Goal: Register for event/course

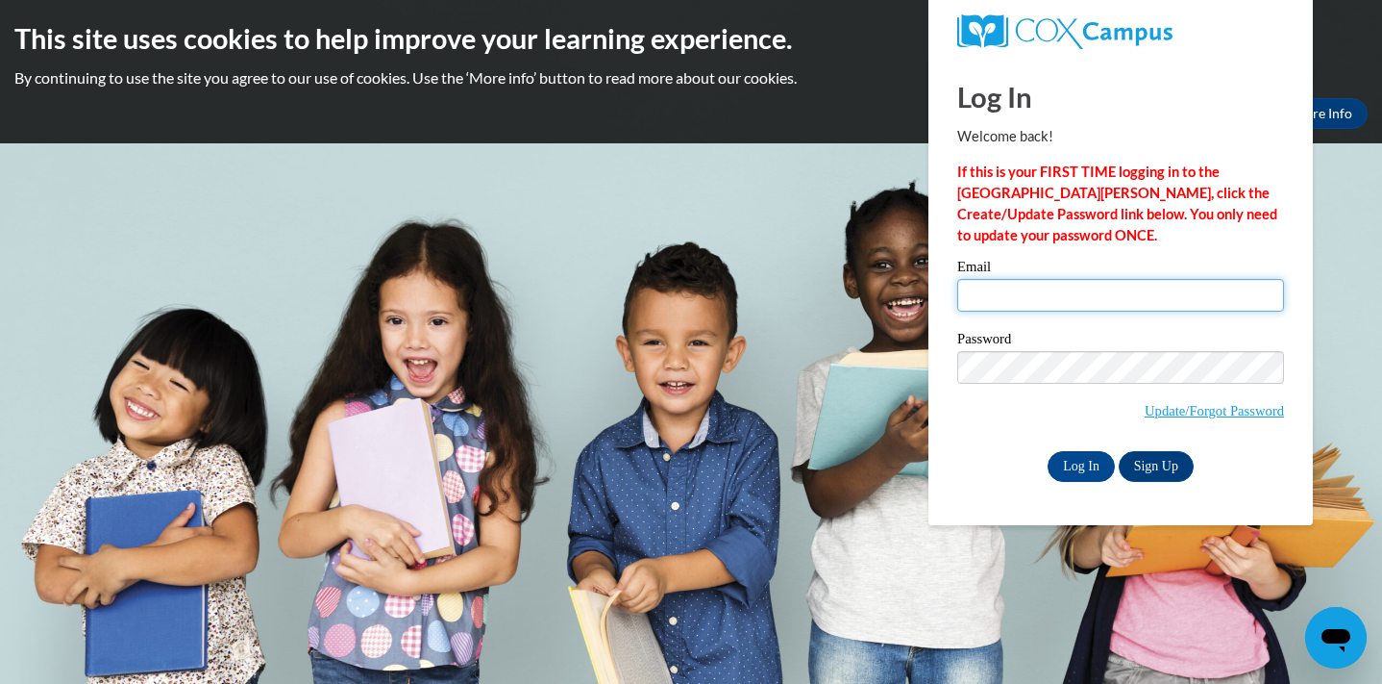
type input "pjinsky@waukesha.k12.wi.us"
click at [1045, 284] on input "pjinsky@waukesha.k12.wi.us" at bounding box center [1121, 295] width 327 height 33
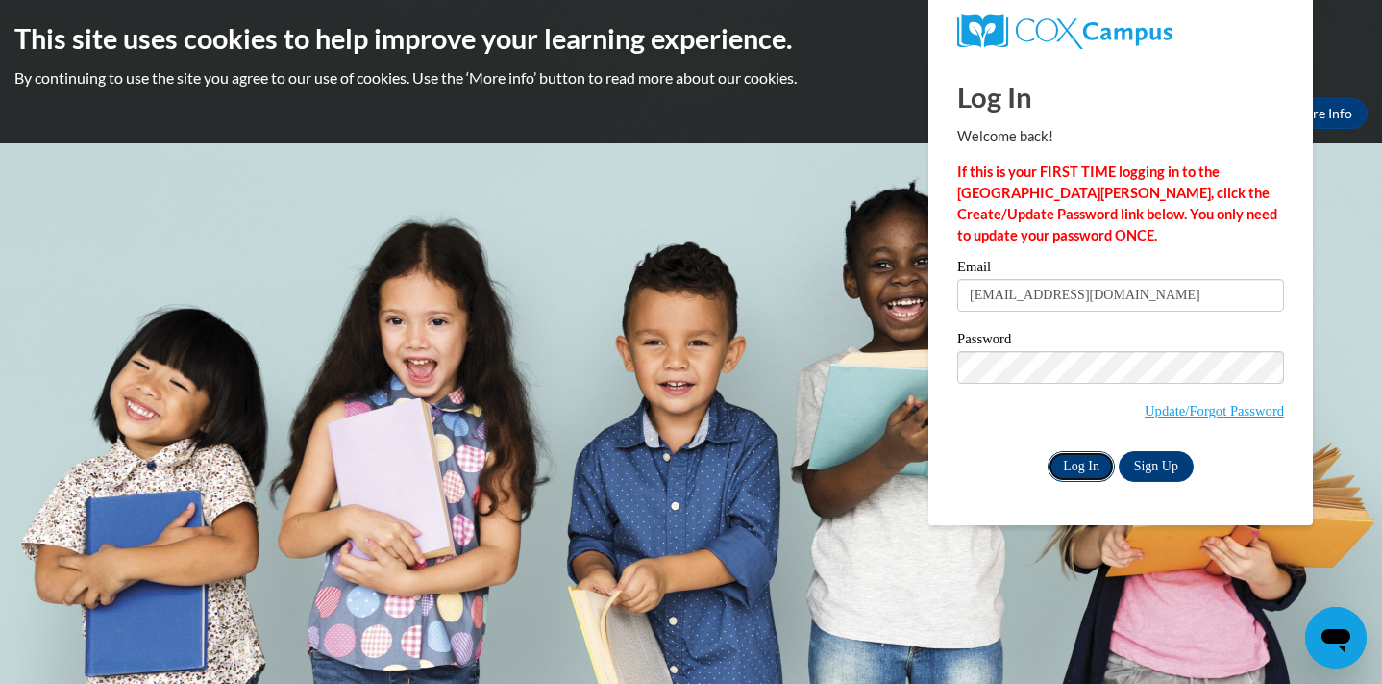
click at [1079, 469] on input "Log In" at bounding box center [1081, 466] width 67 height 31
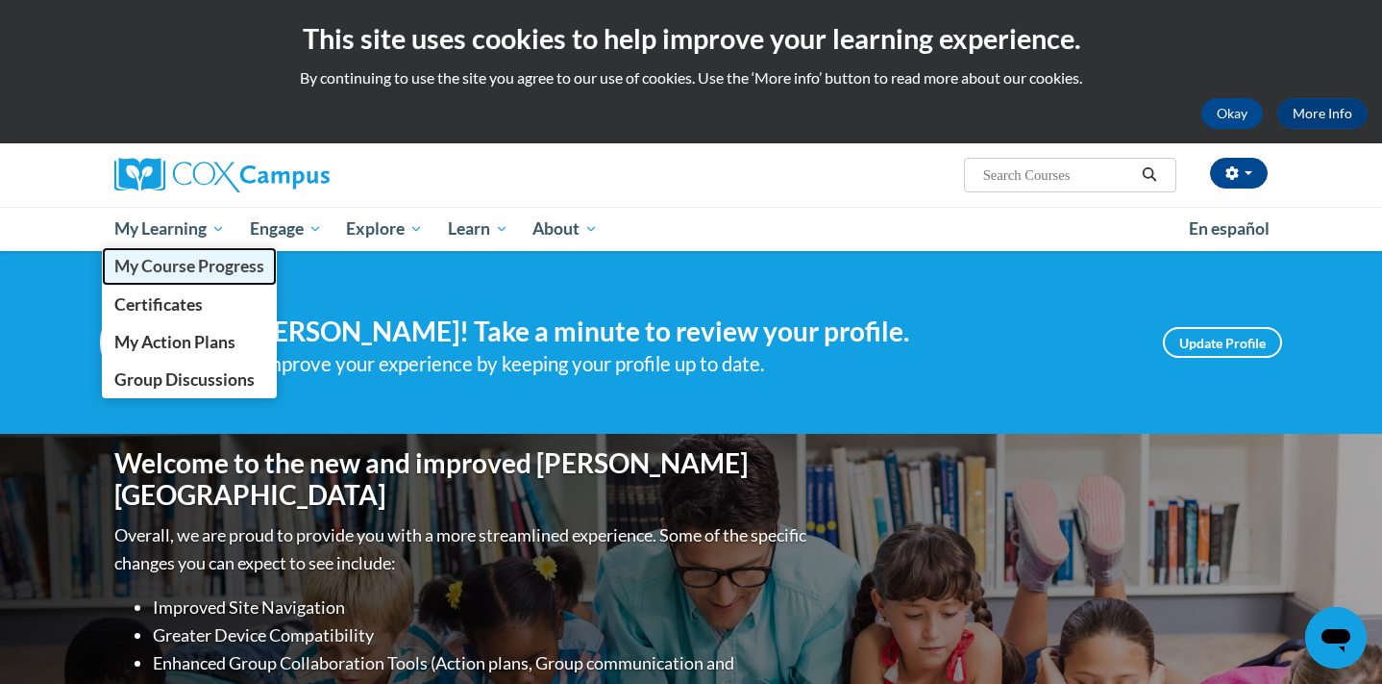
click at [203, 265] on span "My Course Progress" at bounding box center [189, 266] width 150 height 20
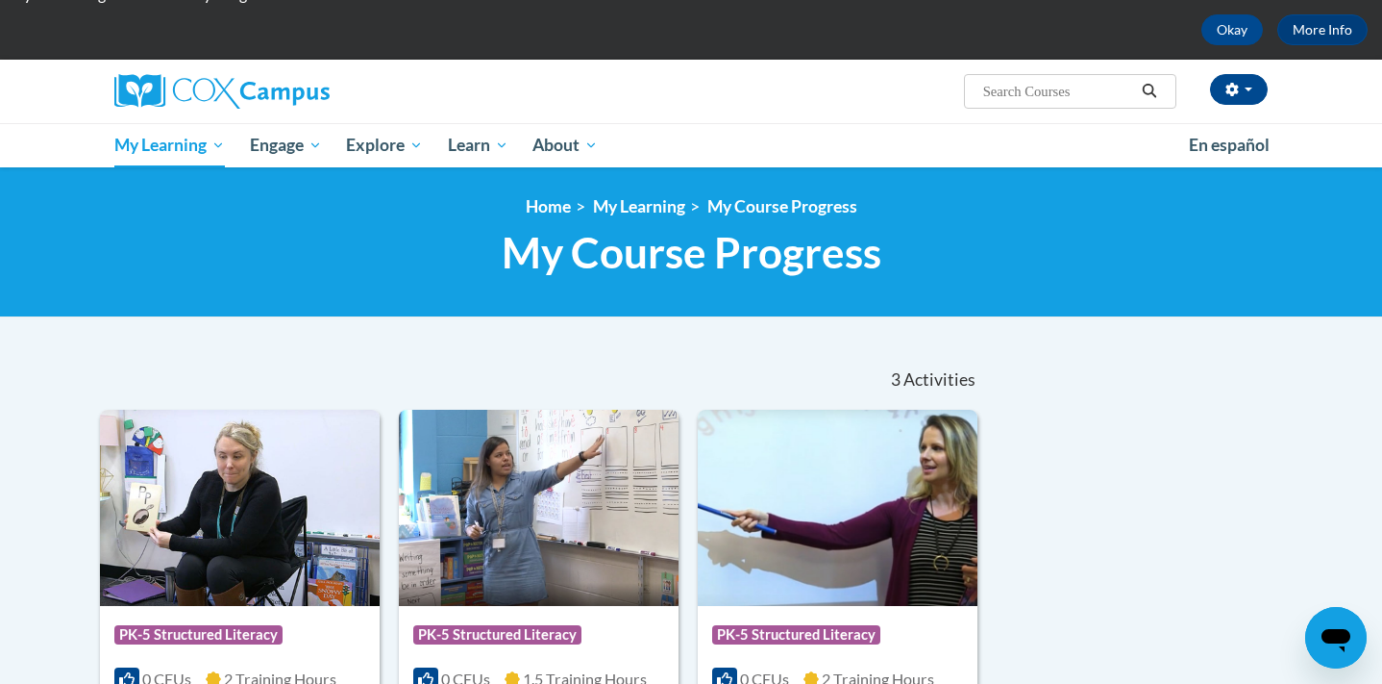
scroll to position [74, 0]
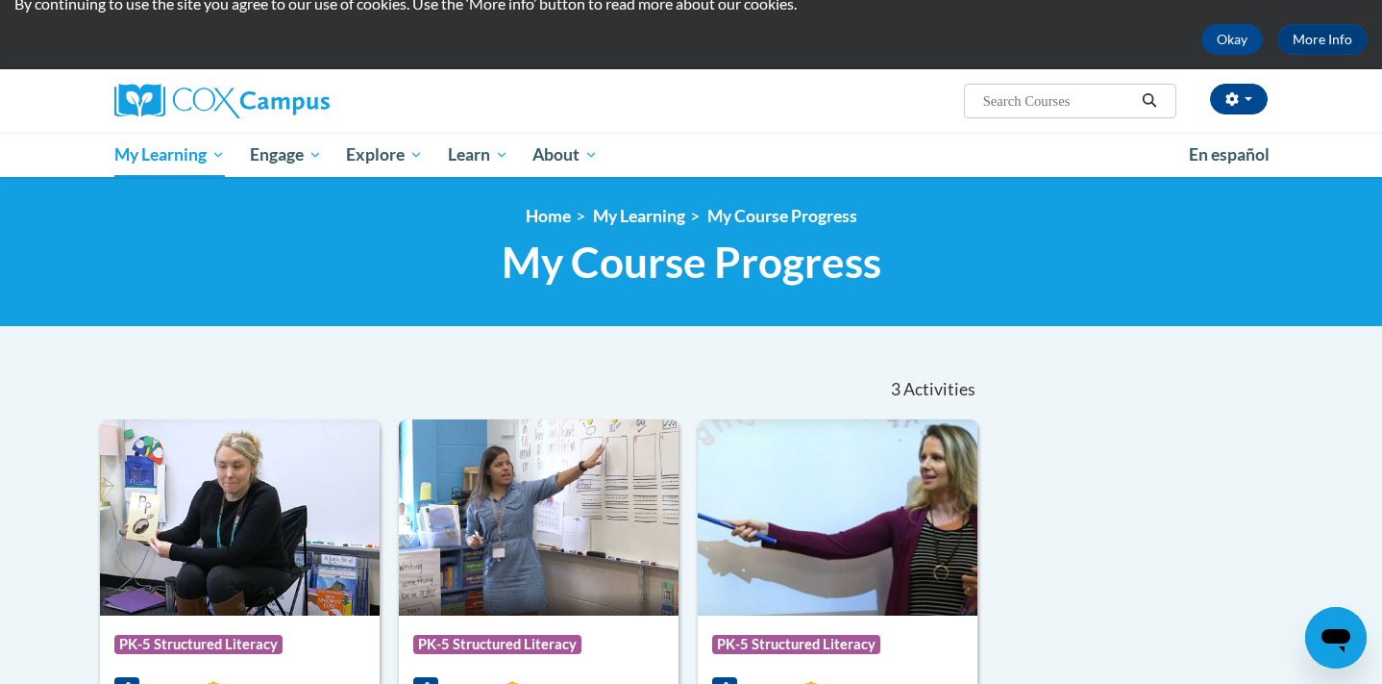
click at [1079, 96] on input "Search..." at bounding box center [1059, 100] width 154 height 23
type input "reading fluency"
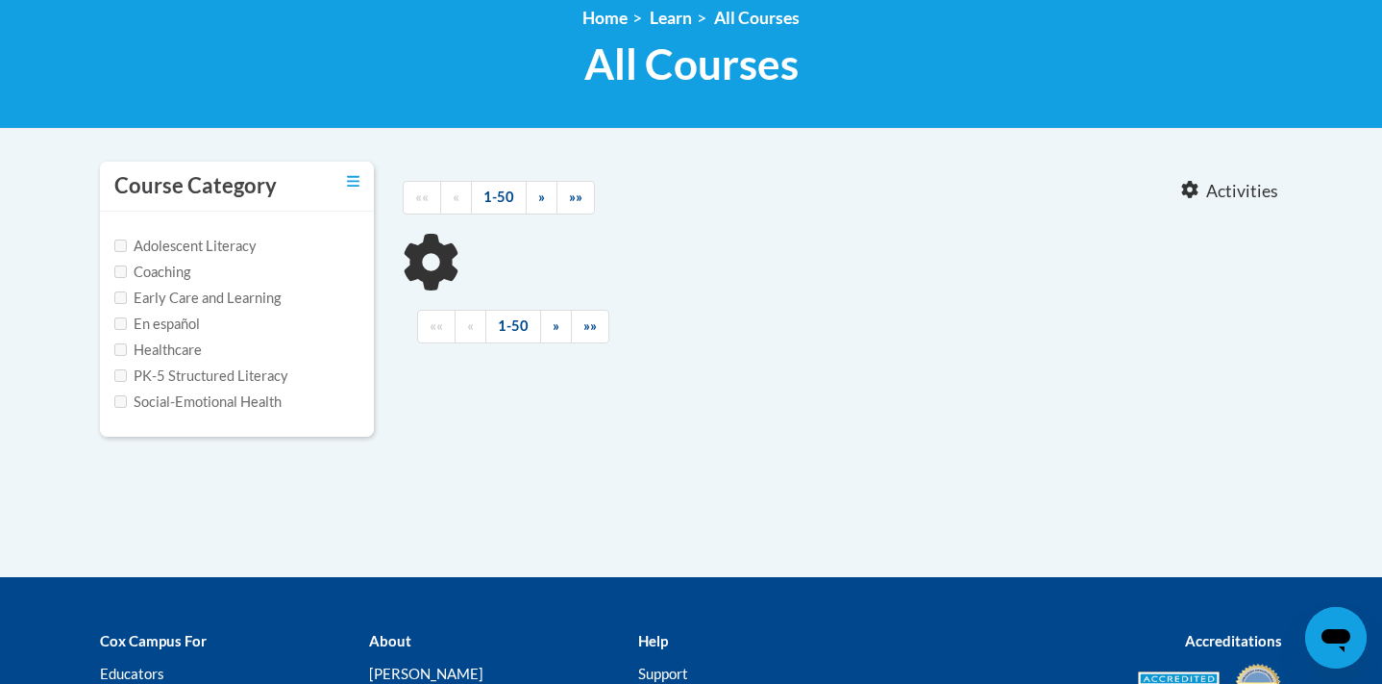
type input "reading fluency"
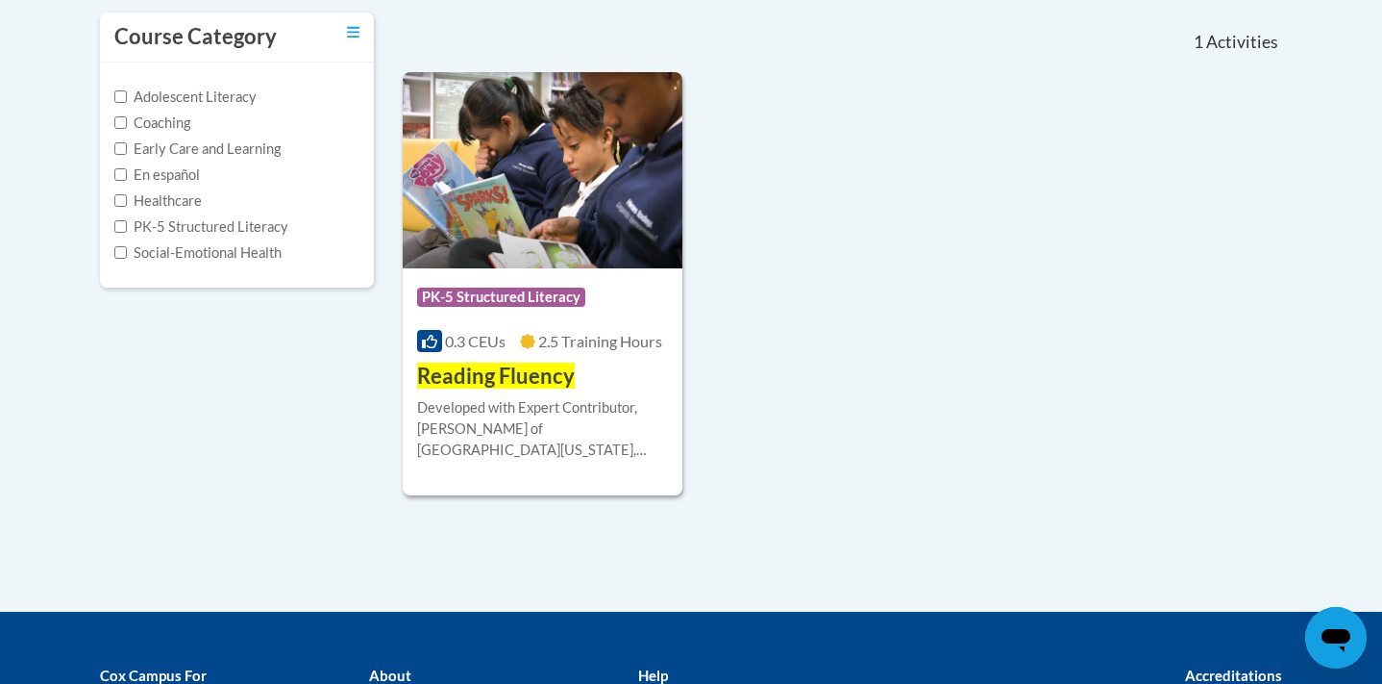
scroll to position [418, 0]
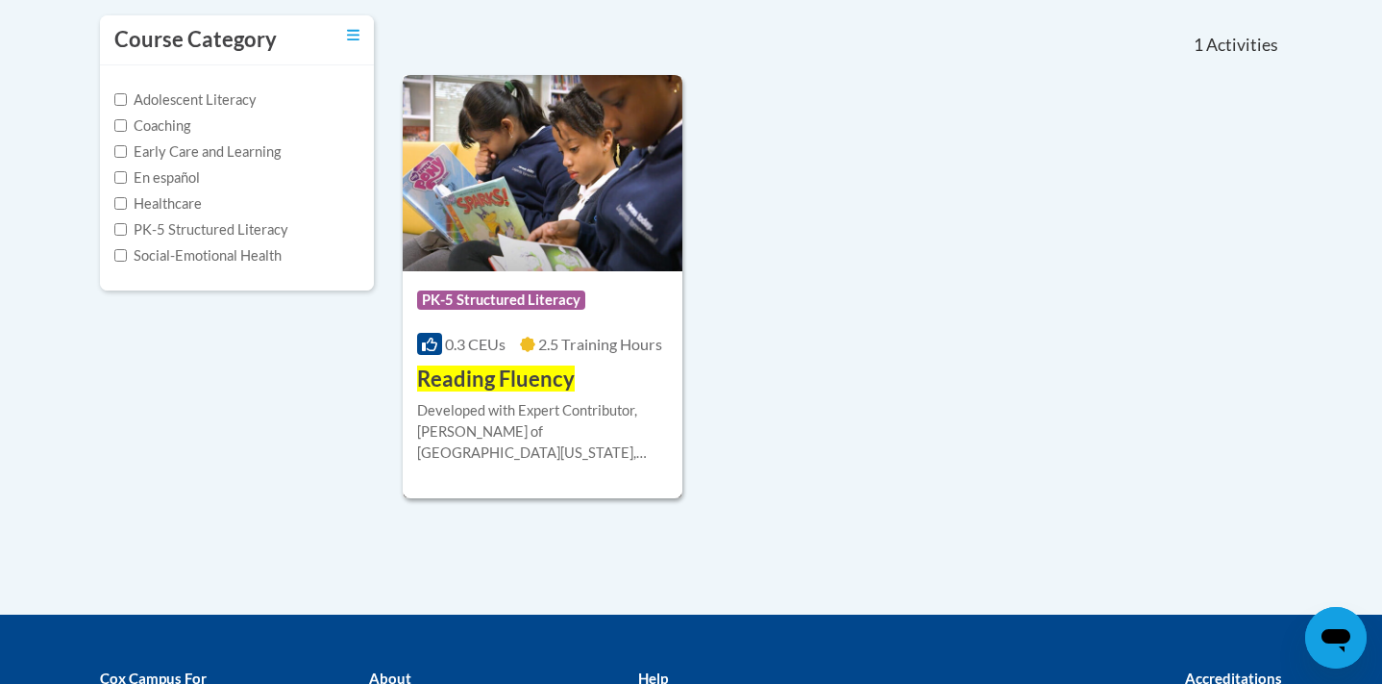
click at [593, 334] on div "0.3 CEUs 2.5 Training Hours" at bounding box center [542, 344] width 251 height 21
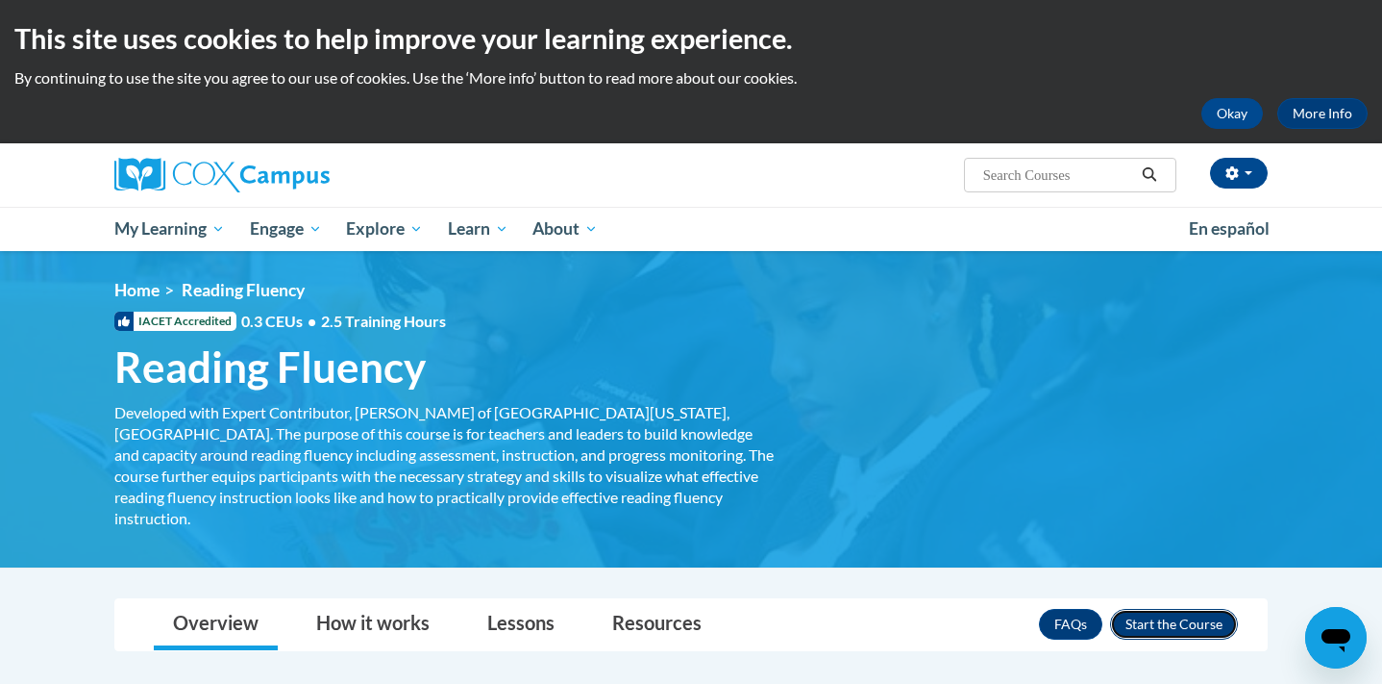
click at [1153, 609] on button "Enroll" at bounding box center [1174, 624] width 128 height 31
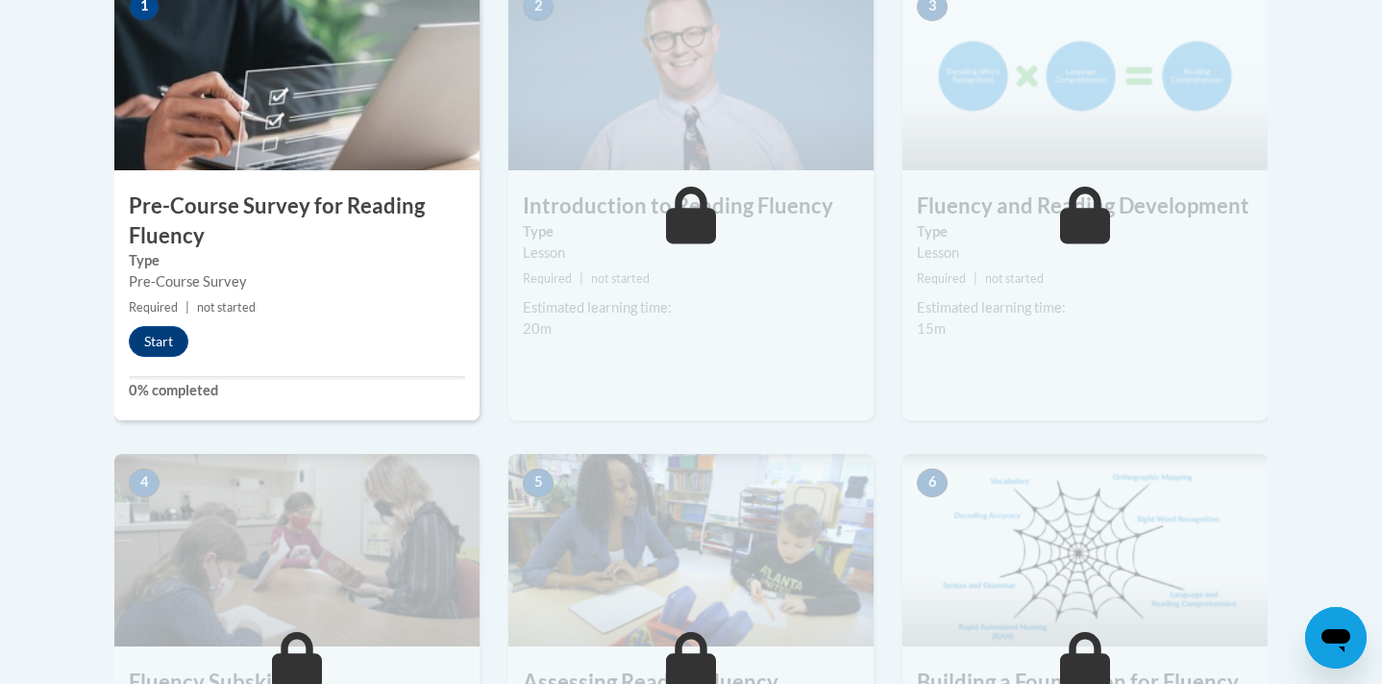
scroll to position [657, 0]
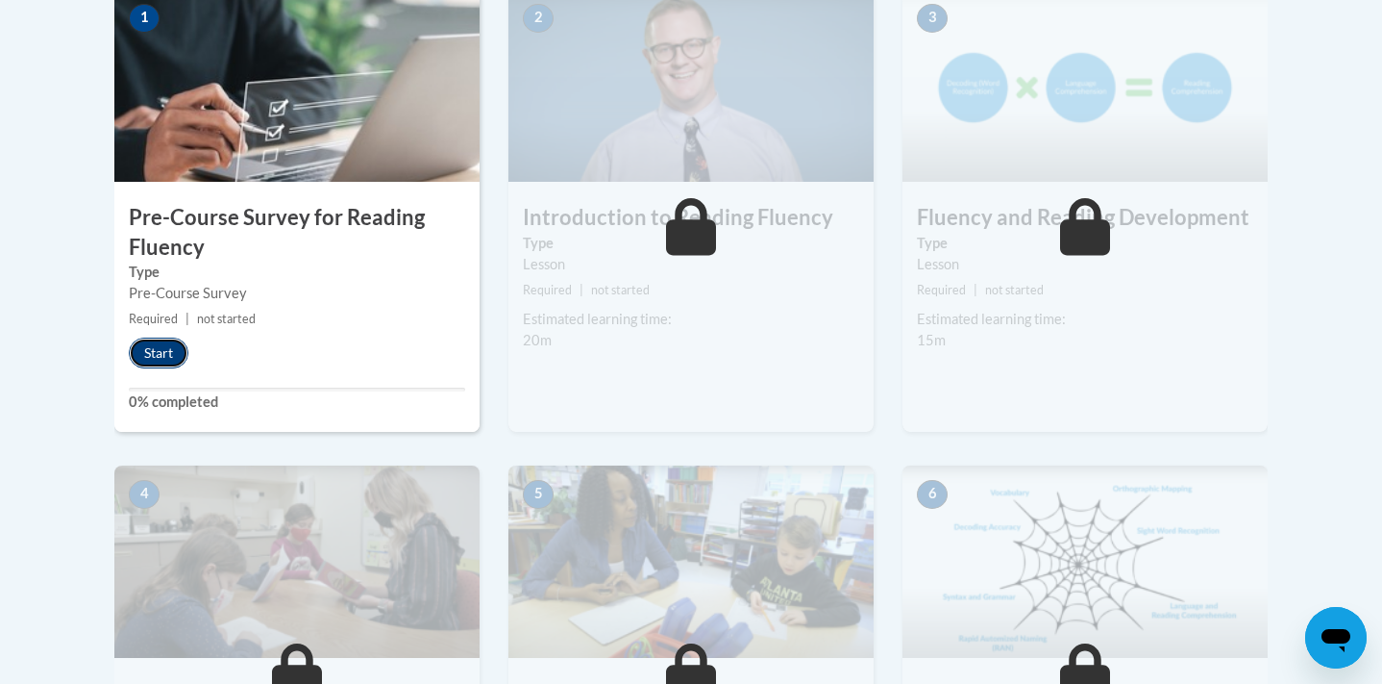
click at [166, 352] on button "Start" at bounding box center [159, 352] width 60 height 31
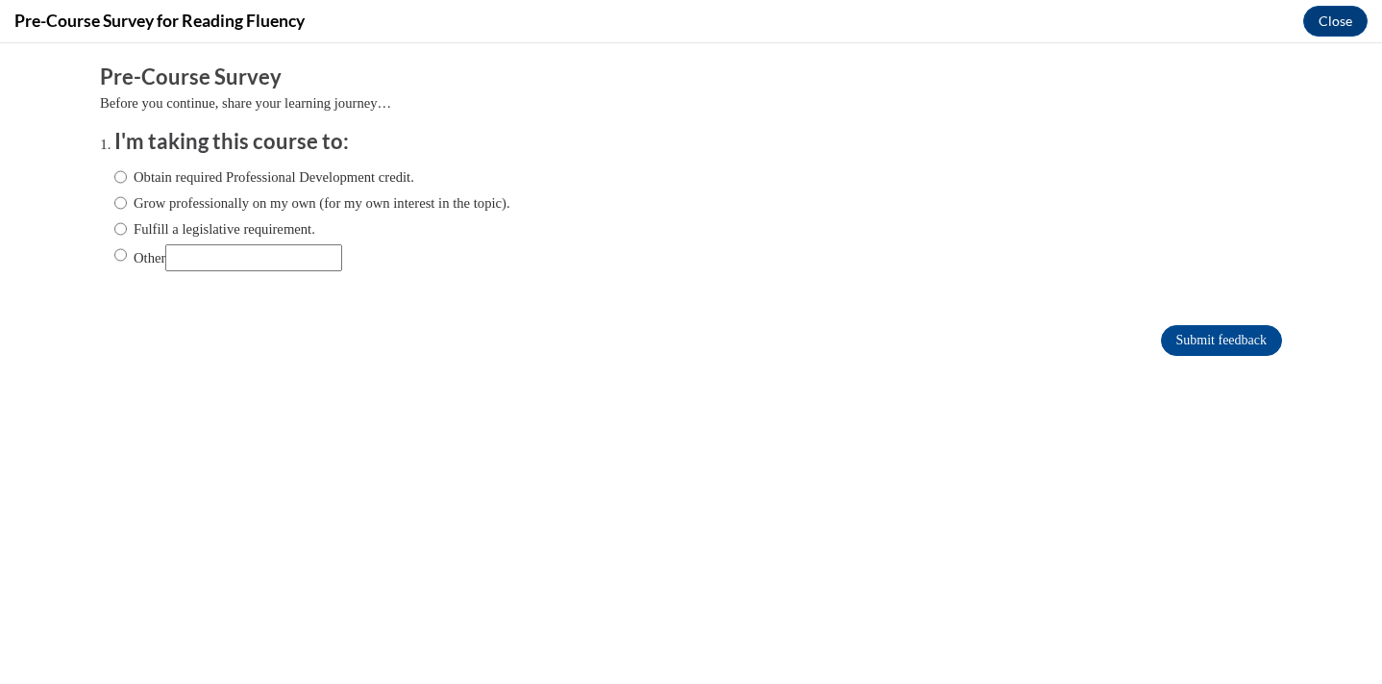
scroll to position [0, 0]
click at [232, 226] on label "Fulfill a legislative requirement." at bounding box center [214, 228] width 201 height 21
click at [127, 226] on input "Fulfill a legislative requirement." at bounding box center [120, 228] width 12 height 21
radio input "true"
click at [1243, 341] on input "Submit feedback" at bounding box center [1221, 340] width 121 height 31
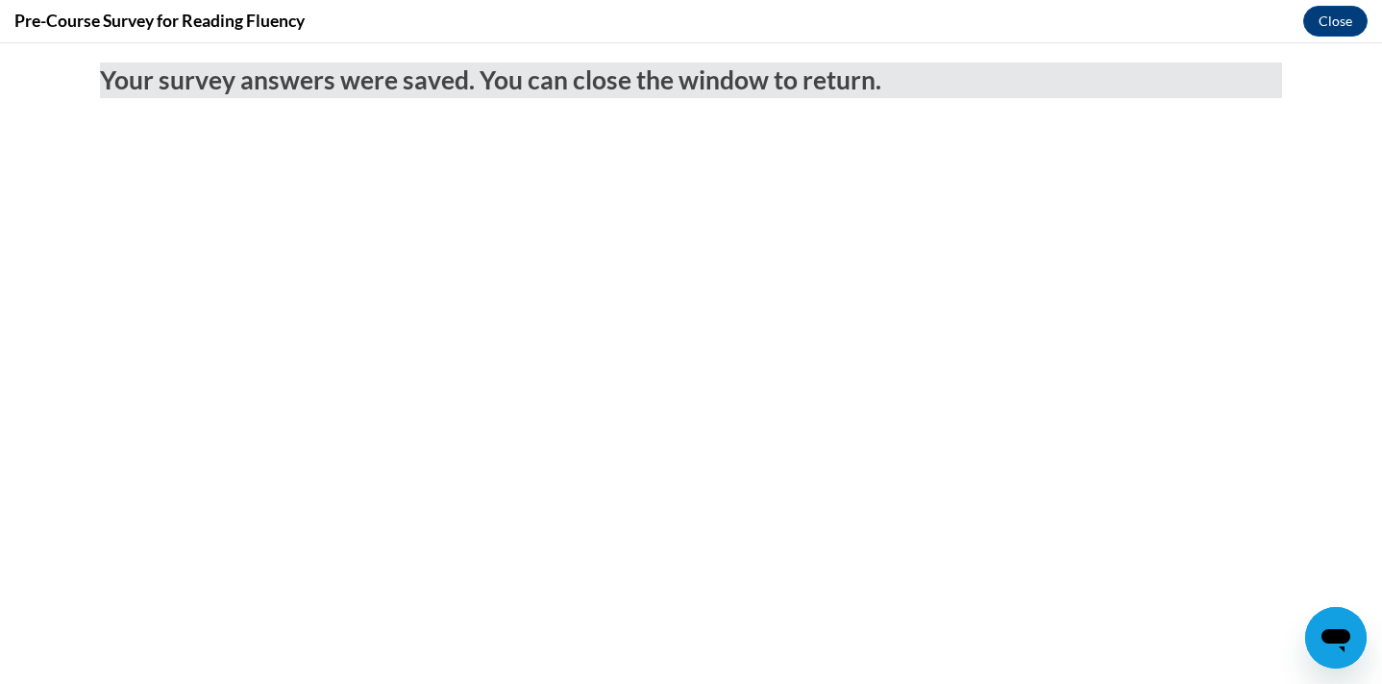
click at [1324, 37] on div "Pre-Course Survey for Reading Fluency Close" at bounding box center [691, 21] width 1382 height 43
click at [1324, 18] on button "Close" at bounding box center [1336, 21] width 64 height 31
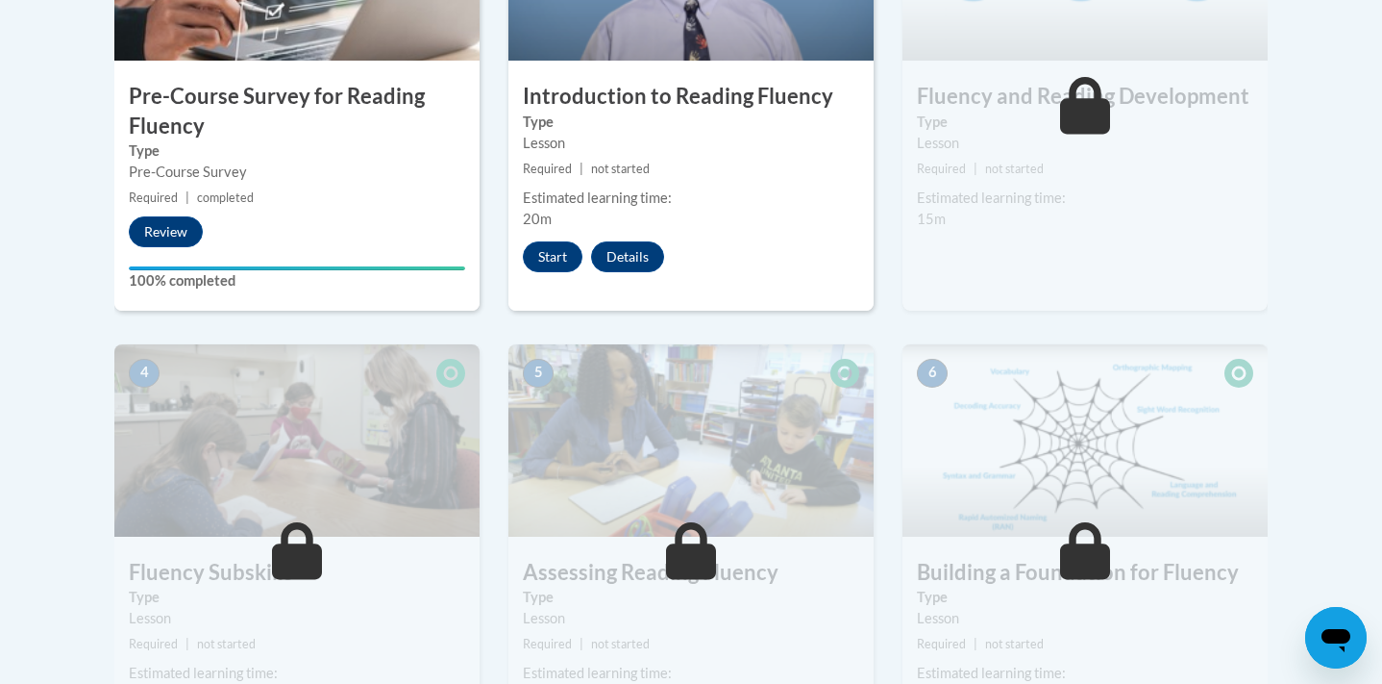
scroll to position [777, 0]
click at [561, 250] on button "Start" at bounding box center [553, 257] width 60 height 31
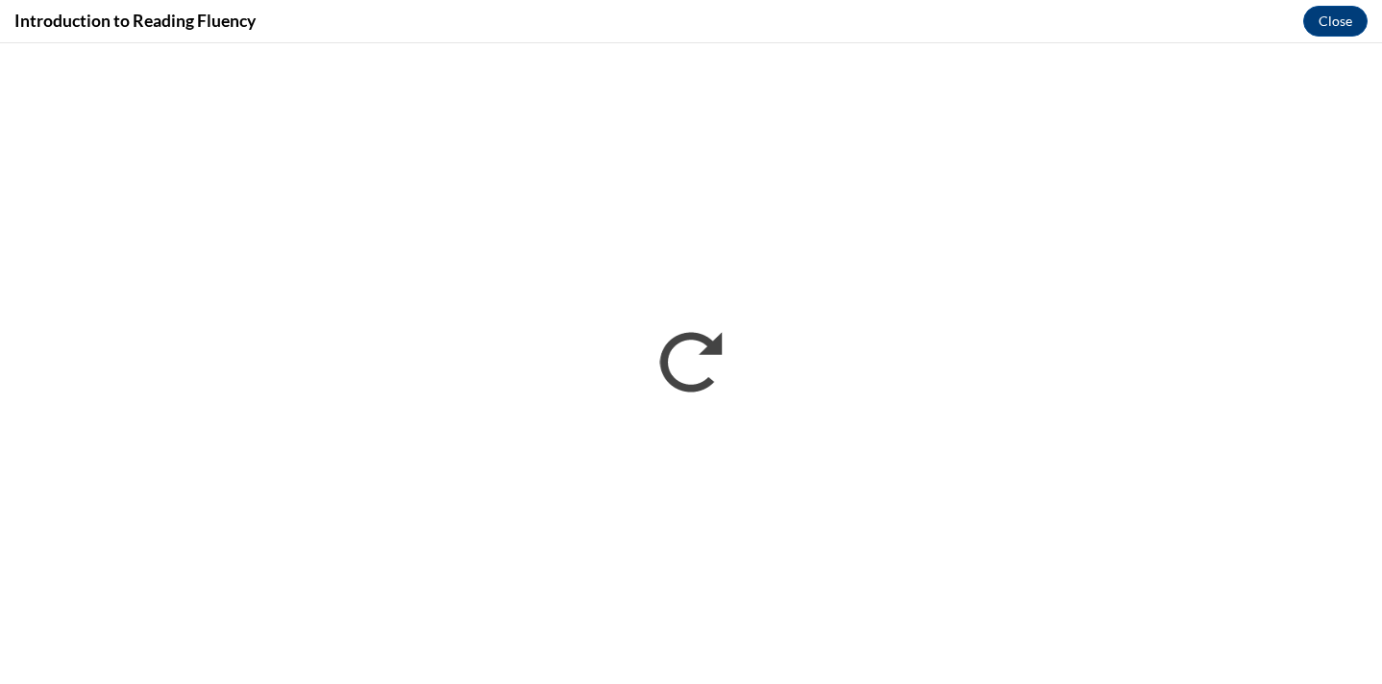
scroll to position [0, 0]
